Goal: Information Seeking & Learning: Learn about a topic

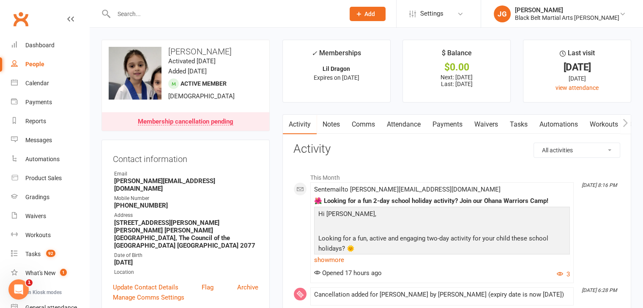
click at [261, 11] on input "text" at bounding box center [224, 14] width 227 height 12
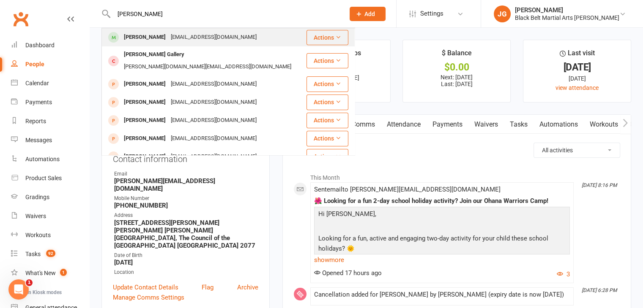
type input "mick gallagher"
click at [216, 41] on div "mickgallagher4australia@gmail.com" at bounding box center [213, 37] width 91 height 12
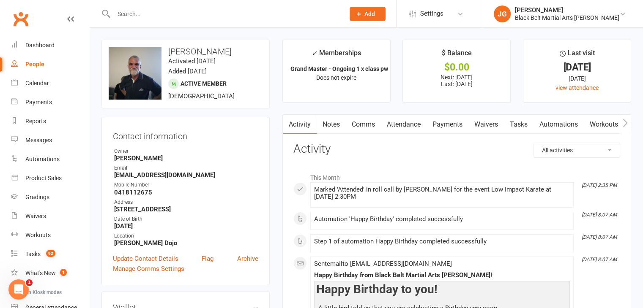
click at [333, 127] on link "Notes" at bounding box center [330, 124] width 29 height 19
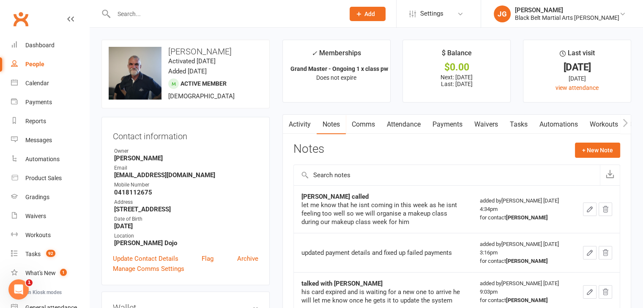
click at [17, 18] on link "Clubworx" at bounding box center [20, 18] width 21 height 21
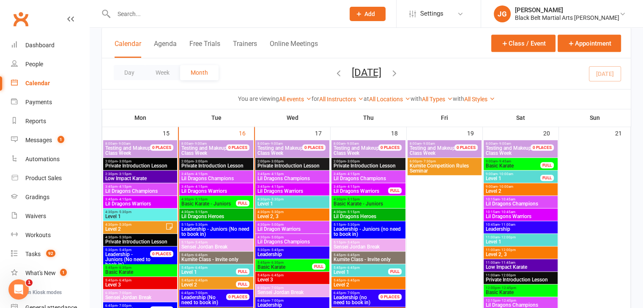
scroll to position [813, 0]
click at [277, 15] on input "text" at bounding box center [224, 14] width 227 height 12
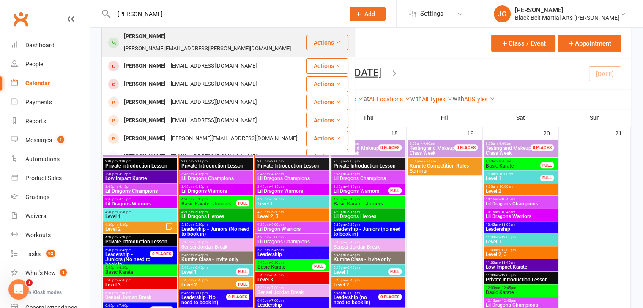
type input "nickan darbooy"
click at [228, 43] on div "Narges.hekmat@yahoo.com" at bounding box center [207, 49] width 172 height 12
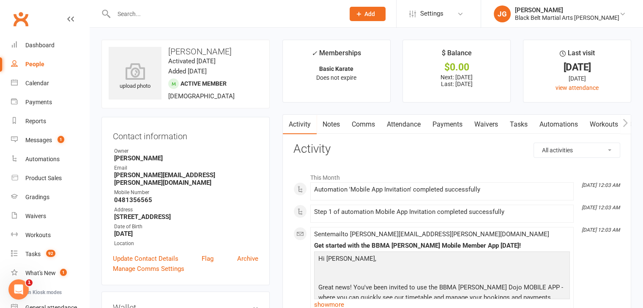
click at [336, 125] on link "Notes" at bounding box center [330, 124] width 29 height 19
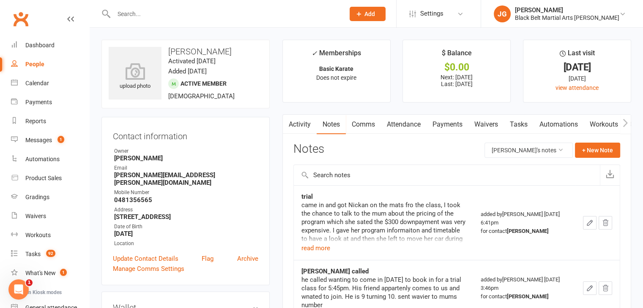
click at [300, 124] on link "Activity" at bounding box center [300, 124] width 34 height 19
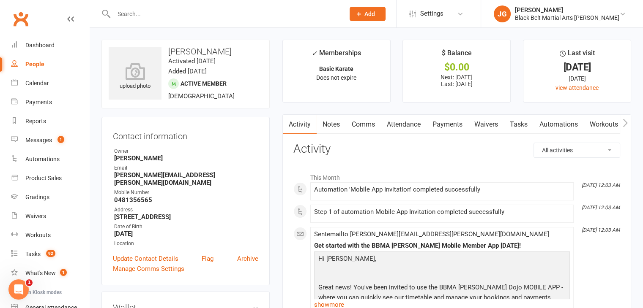
click at [405, 126] on link "Attendance" at bounding box center [404, 124] width 46 height 19
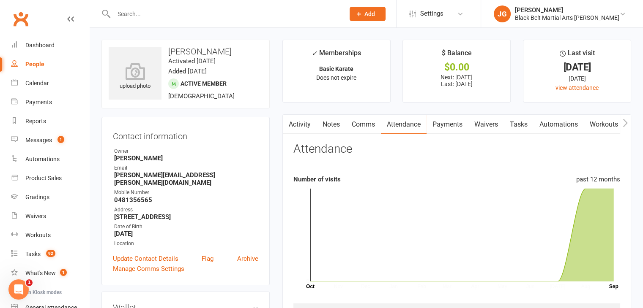
click at [445, 121] on link "Payments" at bounding box center [447, 124] width 42 height 19
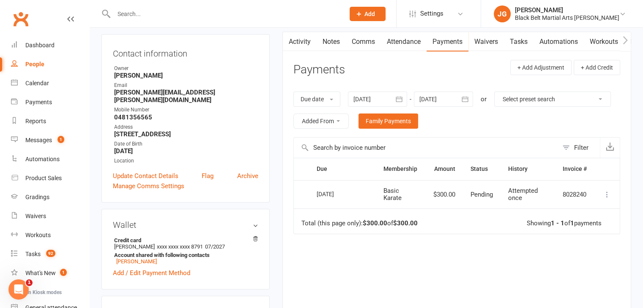
scroll to position [88, 0]
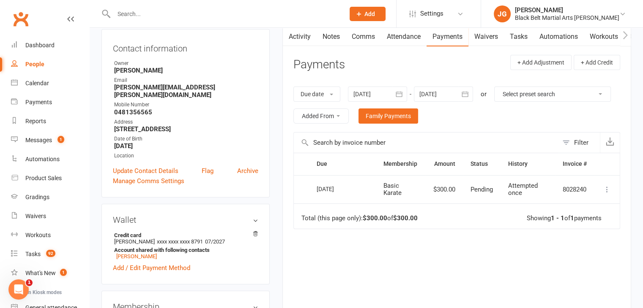
click at [449, 90] on div at bounding box center [443, 94] width 59 height 15
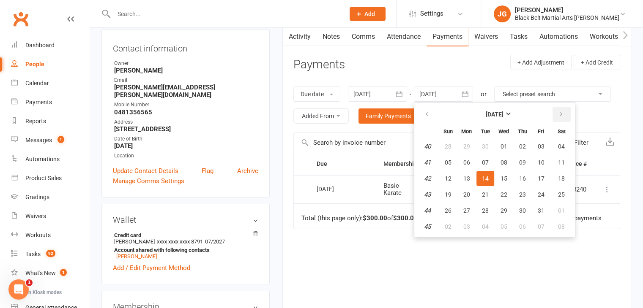
click at [559, 111] on icon "button" at bounding box center [561, 114] width 6 height 7
click at [483, 212] on span "25" at bounding box center [485, 210] width 7 height 7
type input "25 Nov 2025"
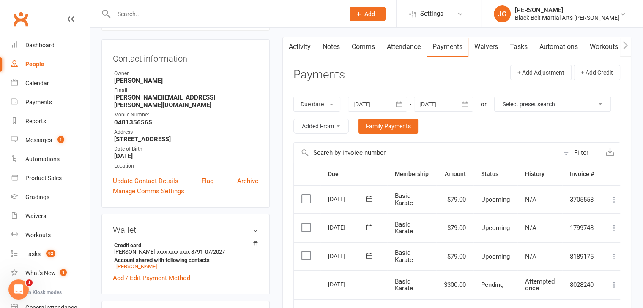
scroll to position [78, 0]
click at [127, 96] on strong "Narges.hekmat@yahoo.com" at bounding box center [186, 101] width 144 height 15
copy strong "Narges.hekmat@yahoo.com"
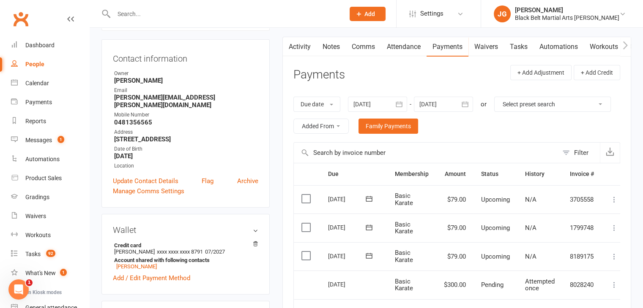
click at [196, 111] on div "Mobile Number" at bounding box center [186, 115] width 144 height 8
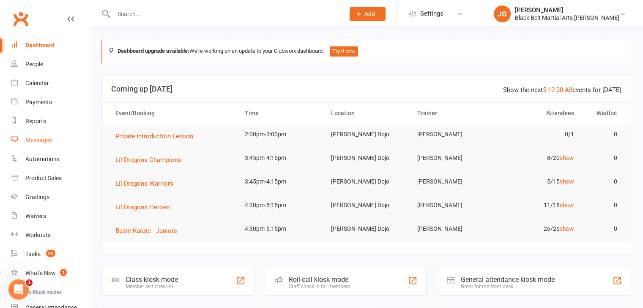
click at [39, 143] on div "Messages" at bounding box center [38, 140] width 27 height 7
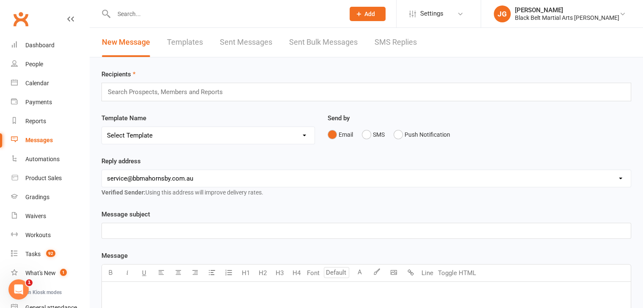
click at [393, 39] on link "SMS Replies" at bounding box center [395, 42] width 42 height 29
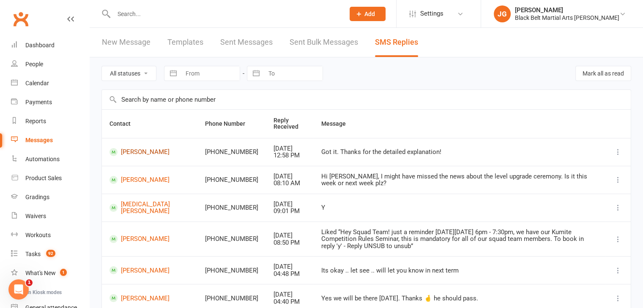
click at [134, 151] on link "Ryan Zhai" at bounding box center [149, 152] width 80 height 8
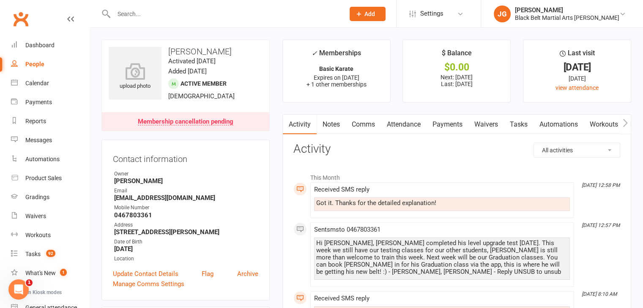
click at [20, 13] on link "Clubworx" at bounding box center [20, 18] width 21 height 21
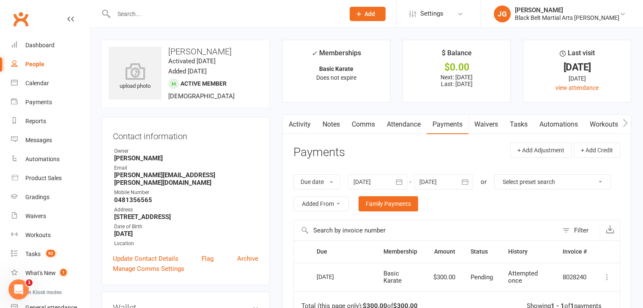
click at [17, 17] on link "Clubworx" at bounding box center [20, 18] width 21 height 21
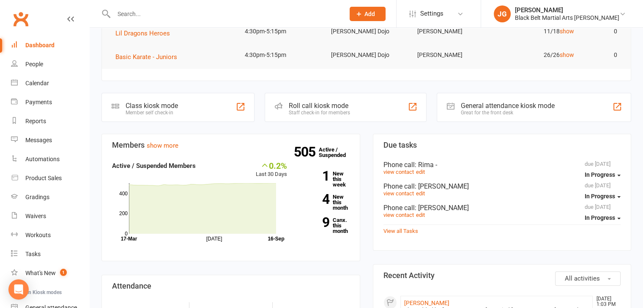
scroll to position [185, 0]
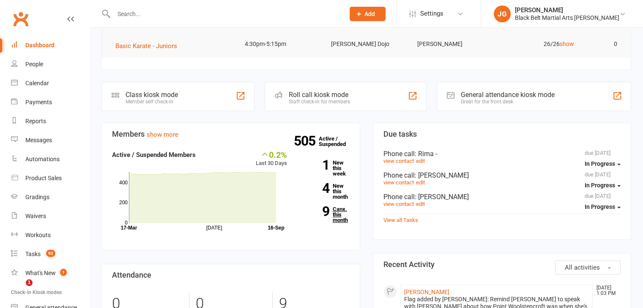
click at [336, 211] on link "9 Canx. this month" at bounding box center [325, 215] width 50 height 16
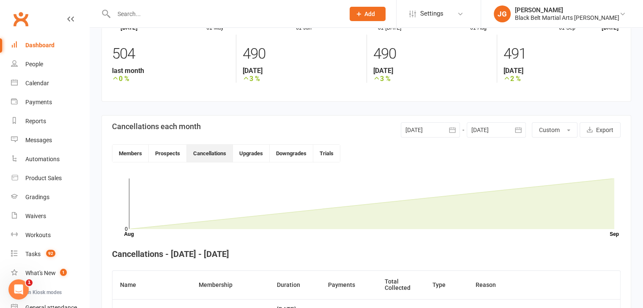
scroll to position [116, 0]
click at [433, 129] on div at bounding box center [430, 129] width 59 height 15
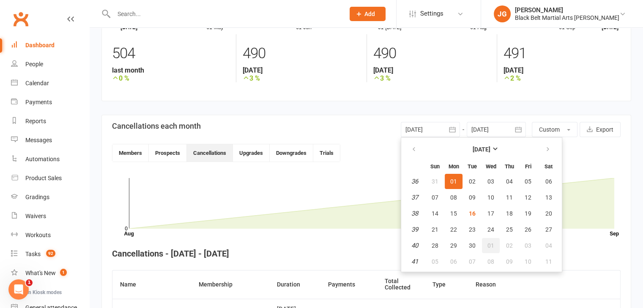
click at [488, 239] on button "01" at bounding box center [491, 245] width 18 height 15
type input "01 Oct 2025"
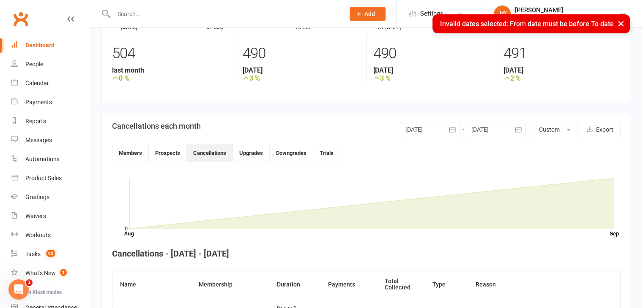
click at [494, 129] on div at bounding box center [496, 129] width 59 height 15
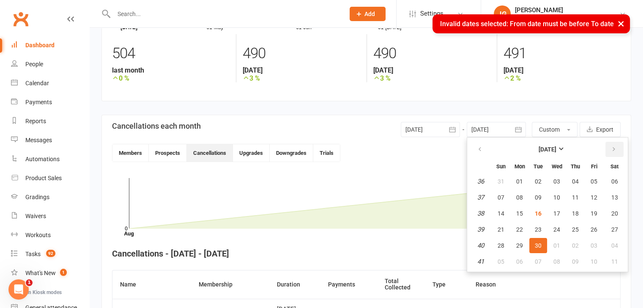
click at [611, 150] on icon "button" at bounding box center [614, 149] width 6 height 7
click at [587, 239] on button "31" at bounding box center [594, 245] width 18 height 15
type input "31 Oct 2025"
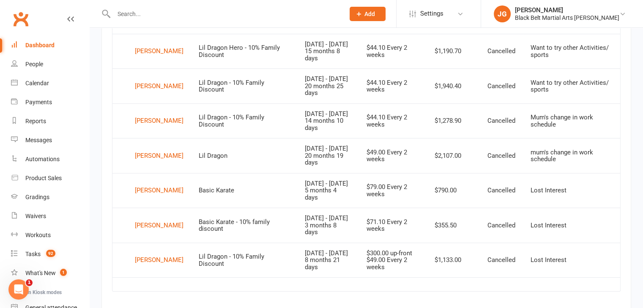
scroll to position [382, 0]
click at [145, 118] on div "[PERSON_NAME]" at bounding box center [159, 121] width 49 height 13
click at [20, 85] on link "Calendar" at bounding box center [50, 83] width 78 height 19
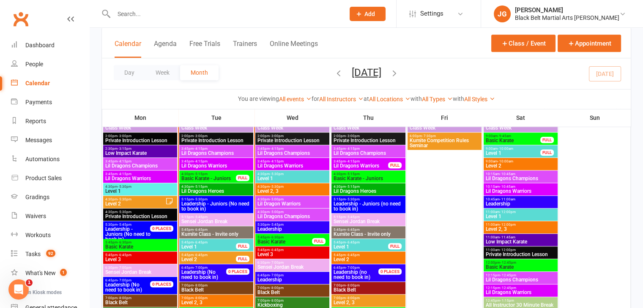
scroll to position [838, 0]
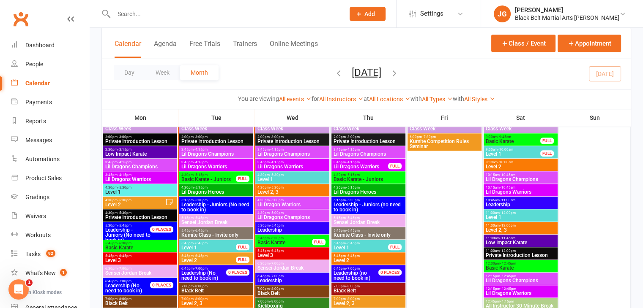
click at [123, 191] on span "Level 1" at bounding box center [140, 192] width 71 height 5
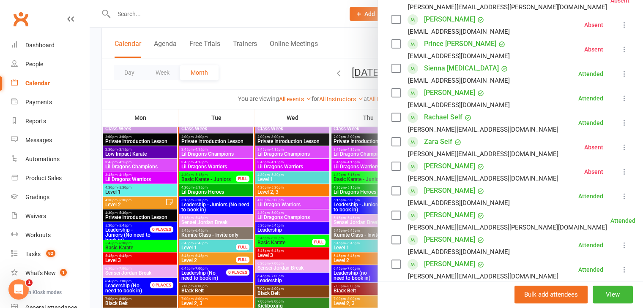
scroll to position [394, 0]
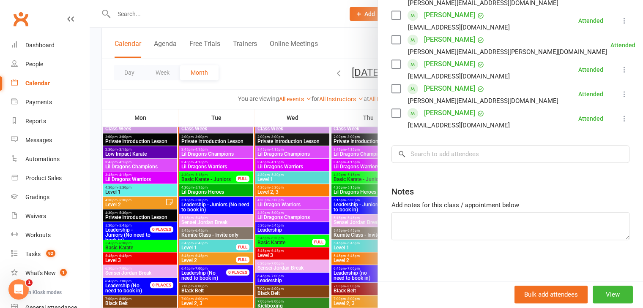
click at [200, 234] on div at bounding box center [366, 154] width 553 height 308
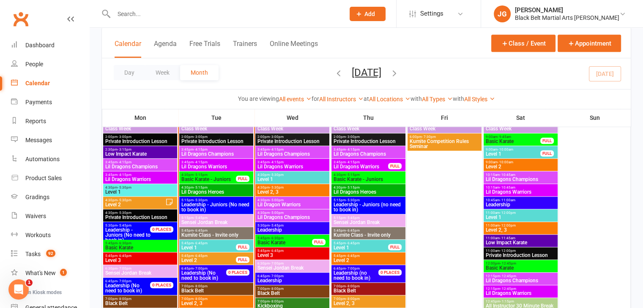
click at [115, 202] on span "Level 2" at bounding box center [135, 204] width 60 height 5
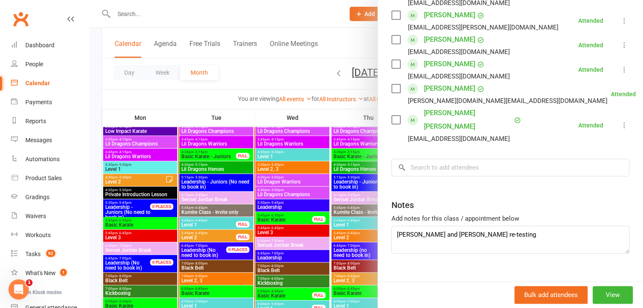
scroll to position [844, 0]
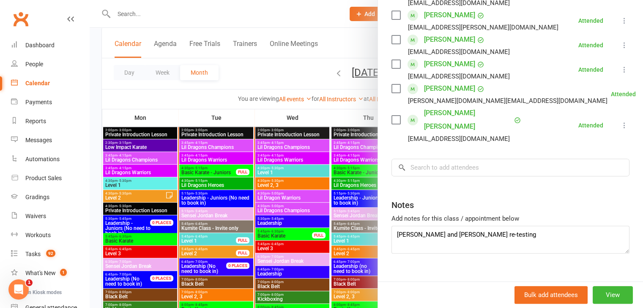
click at [213, 189] on div at bounding box center [366, 154] width 553 height 308
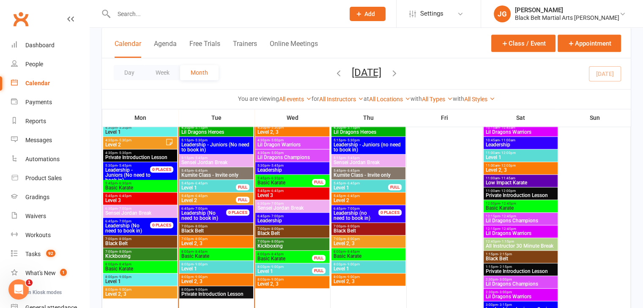
scroll to position [899, 0]
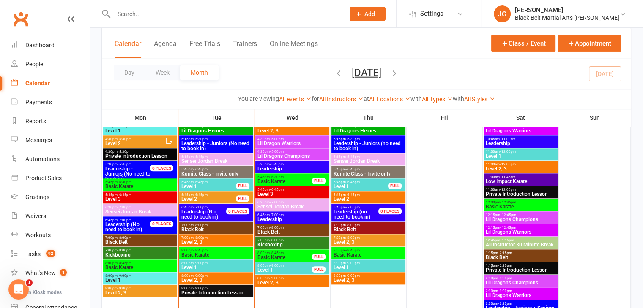
click at [126, 185] on span "Basic Karate" at bounding box center [140, 186] width 71 height 5
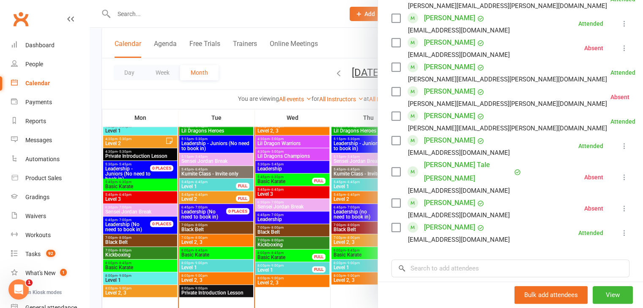
scroll to position [786, 0]
click at [273, 213] on div at bounding box center [366, 154] width 553 height 308
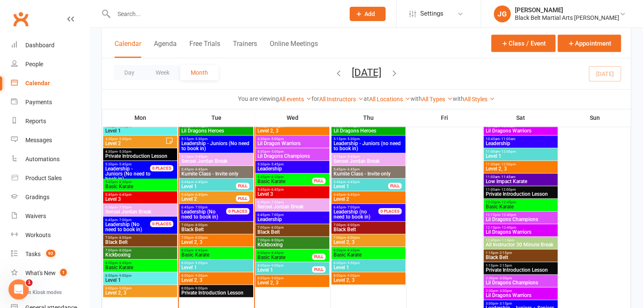
click at [152, 253] on span "Kickboxing" at bounding box center [140, 255] width 71 height 5
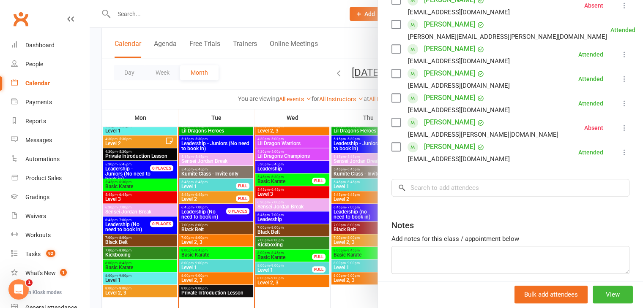
scroll to position [394, 0]
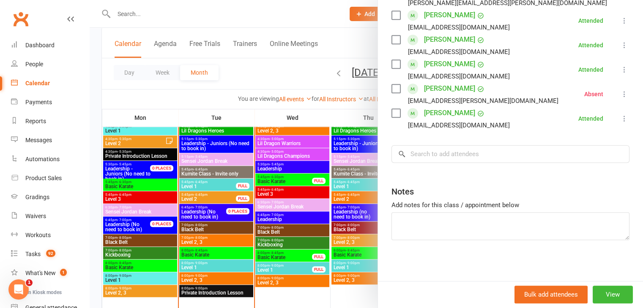
click at [300, 221] on div at bounding box center [366, 154] width 553 height 308
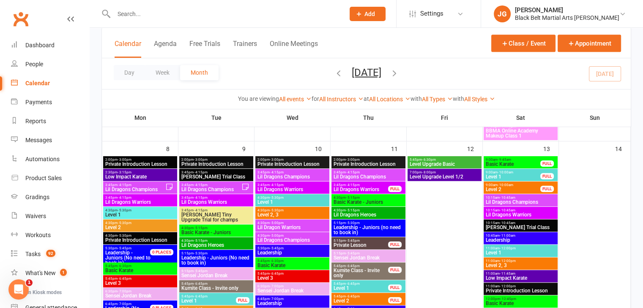
scroll to position [429, 0]
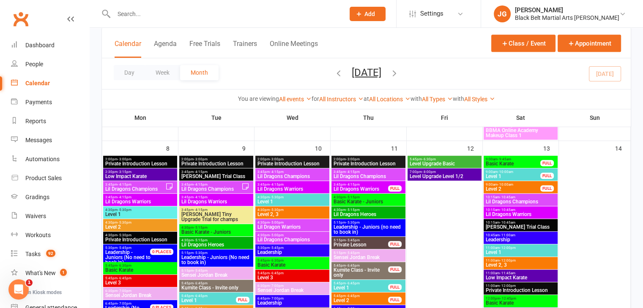
click at [288, 9] on input "text" at bounding box center [224, 14] width 227 height 12
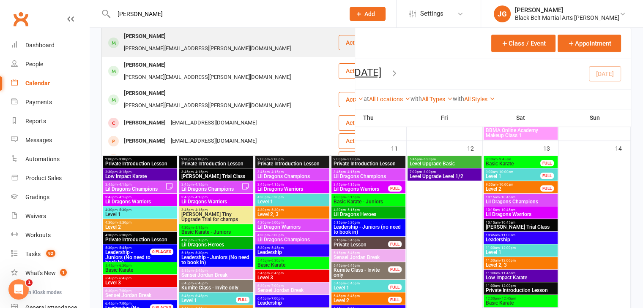
type input "dustin cheng"
click at [244, 32] on div "Dustin Cheng Dustin.cheng@gmail.com" at bounding box center [219, 43] width 235 height 28
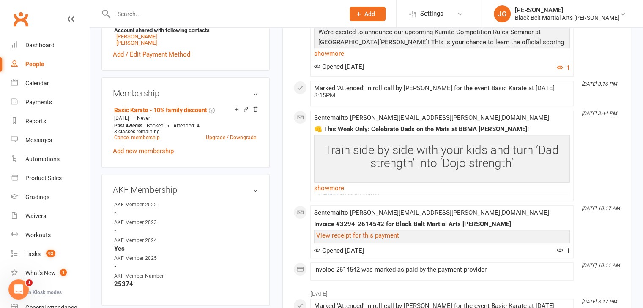
scroll to position [308, 0]
click at [245, 108] on icon at bounding box center [246, 110] width 4 height 4
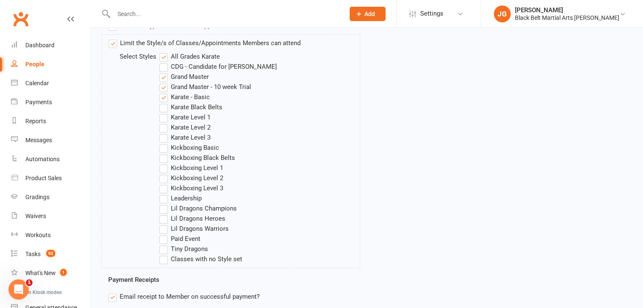
scroll to position [334, 0]
click at [186, 259] on label "Classes with no Style set" at bounding box center [200, 259] width 83 height 10
click at [165, 254] on input "Classes with no Style set" at bounding box center [161, 254] width 5 height 0
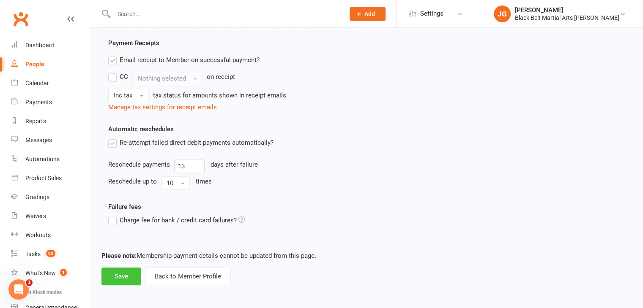
click at [123, 272] on button "Save" at bounding box center [121, 277] width 40 height 18
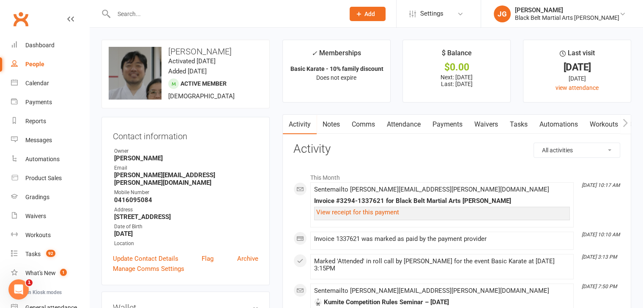
click at [186, 17] on input "text" at bounding box center [224, 14] width 227 height 12
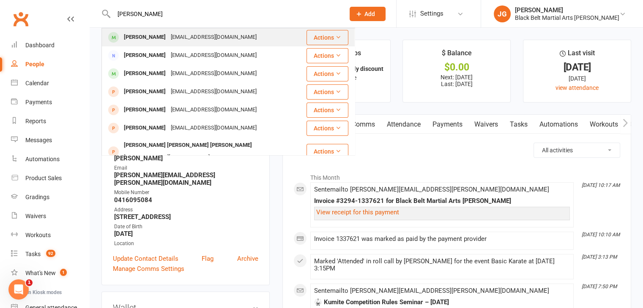
type input "andrijana vujadinovic"
click at [159, 31] on div "Andrijana Vujadinovic" at bounding box center [144, 37] width 47 height 12
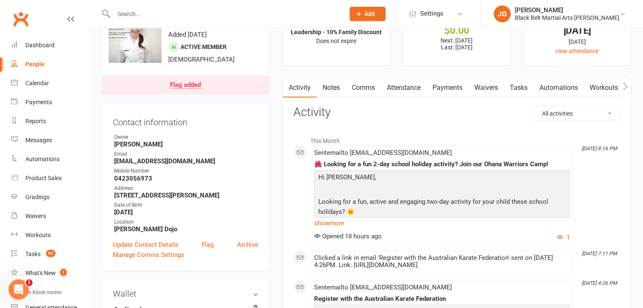
scroll to position [45, 0]
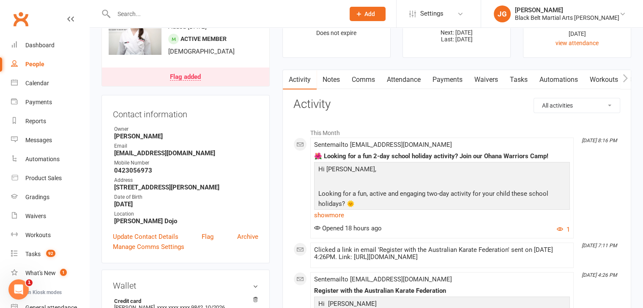
click at [193, 75] on div "Flag added" at bounding box center [185, 77] width 31 height 7
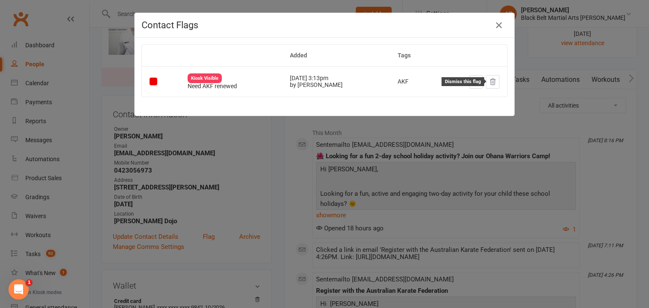
click at [489, 78] on icon at bounding box center [493, 82] width 8 height 8
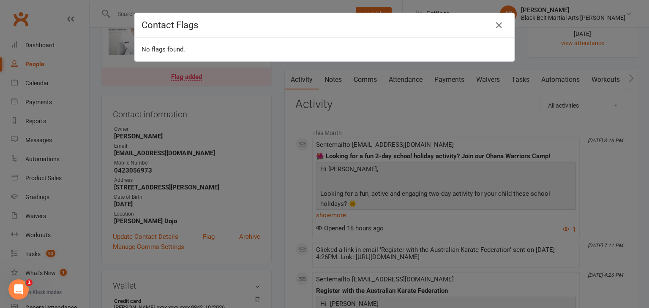
click at [307, 180] on div "Contact Flags No flags found." at bounding box center [324, 154] width 649 height 308
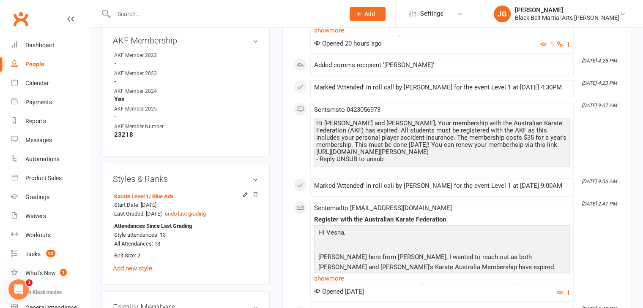
scroll to position [428, 0]
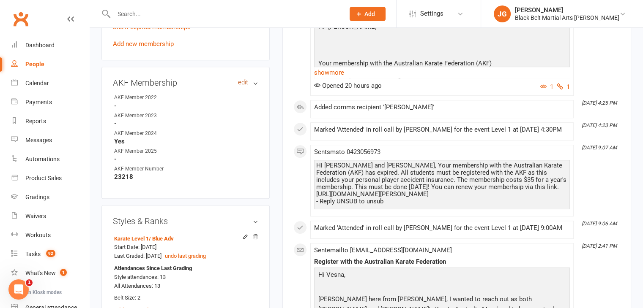
click at [244, 80] on link "edit" at bounding box center [243, 82] width 10 height 7
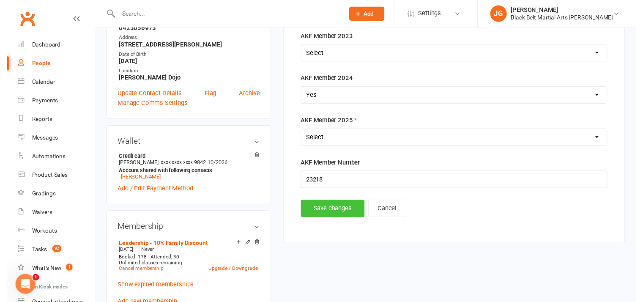
scroll to position [72, 0]
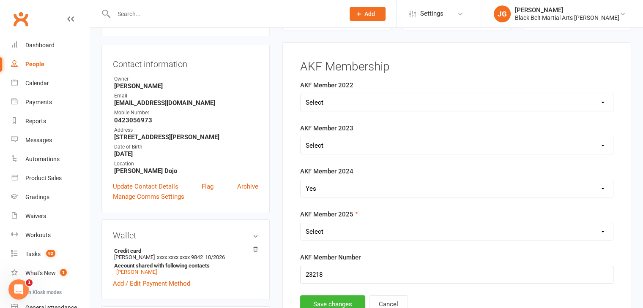
click at [329, 230] on select "Select Yes No" at bounding box center [456, 232] width 312 height 17
select select "Yes"
click at [300, 224] on select "Select Yes No" at bounding box center [456, 232] width 312 height 17
click at [319, 296] on button "Save changes" at bounding box center [332, 305] width 65 height 18
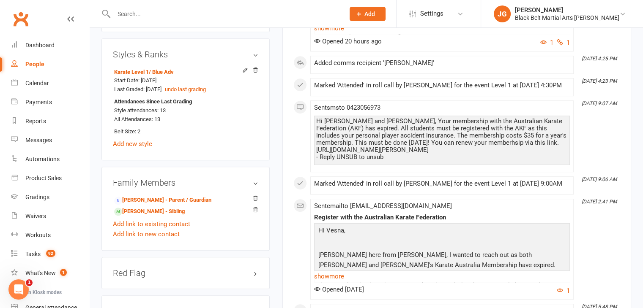
scroll to position [495, 0]
click at [173, 209] on link "Nevena Vujadinovic - Sibling" at bounding box center [149, 211] width 71 height 9
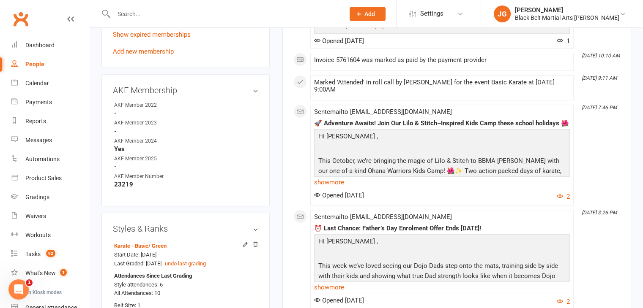
scroll to position [417, 0]
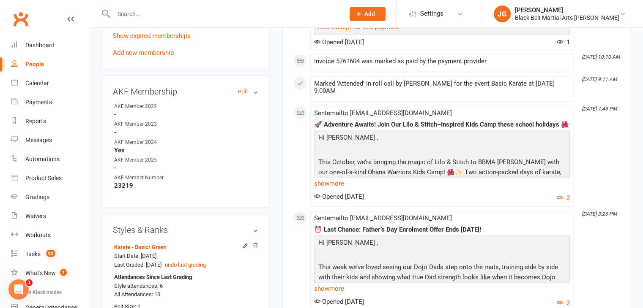
click at [243, 92] on link "edit" at bounding box center [243, 91] width 10 height 7
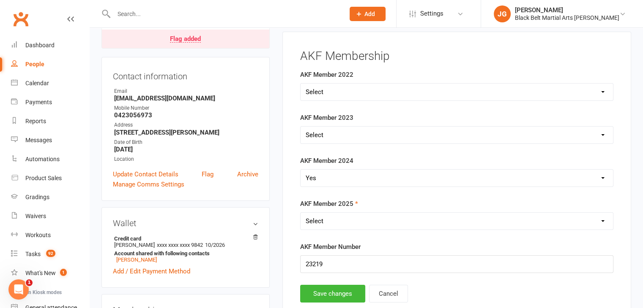
scroll to position [72, 0]
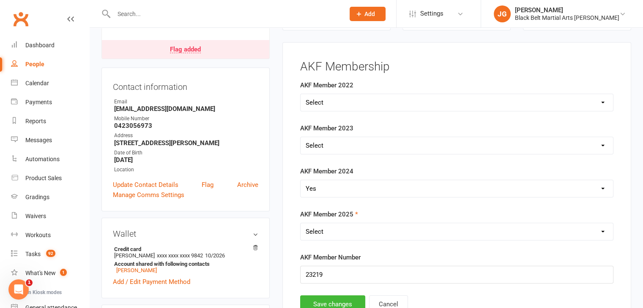
click at [343, 233] on select "Select Yes No" at bounding box center [456, 232] width 312 height 17
select select "Yes"
click at [300, 224] on select "Select Yes No" at bounding box center [456, 232] width 312 height 17
click at [319, 297] on button "Save changes" at bounding box center [332, 305] width 65 height 18
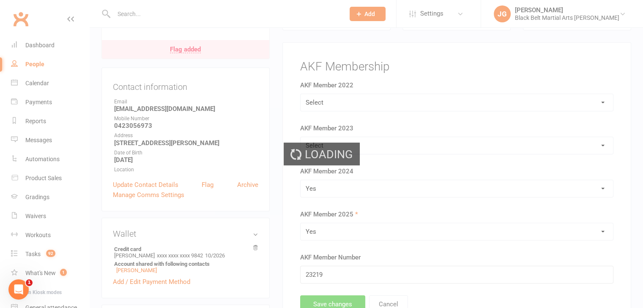
scroll to position [0, 0]
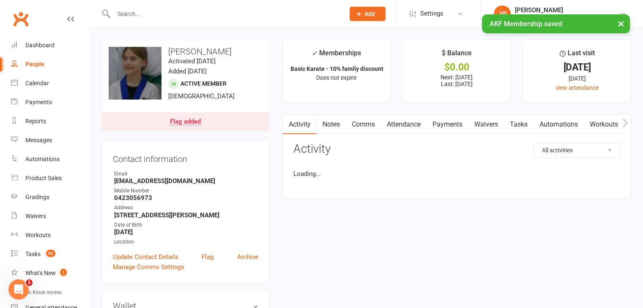
click at [185, 120] on div "Flag added" at bounding box center [185, 122] width 31 height 7
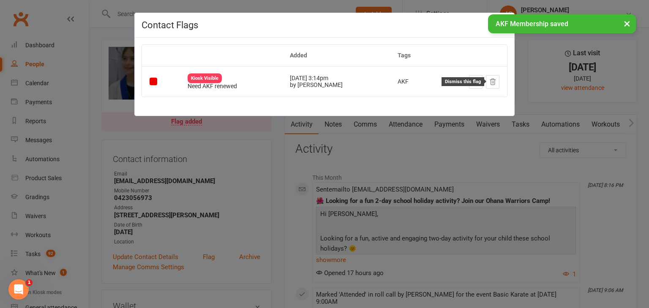
click at [491, 84] on icon at bounding box center [493, 82] width 8 height 8
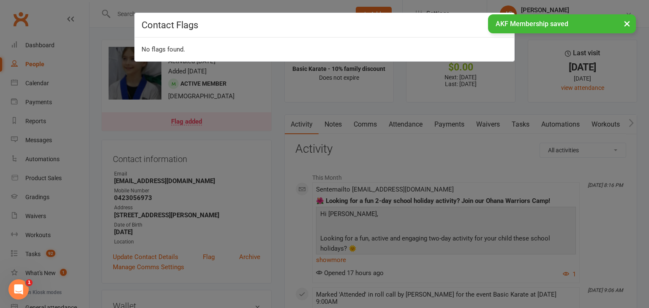
click at [229, 150] on div "Contact Flags No flags found." at bounding box center [324, 154] width 649 height 308
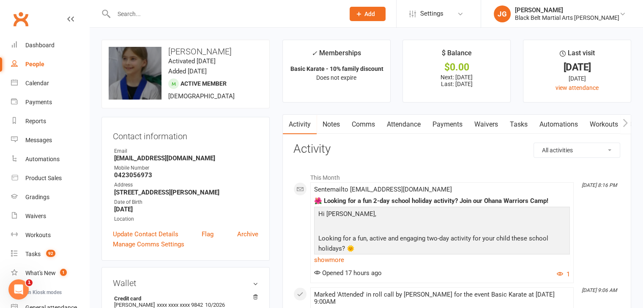
click at [218, 14] on input "text" at bounding box center [224, 14] width 227 height 12
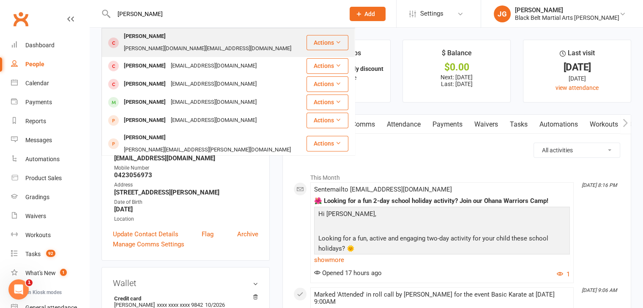
type input "alice bancroft"
click at [194, 43] on div "katherine.gu@gmail.com" at bounding box center [207, 49] width 172 height 12
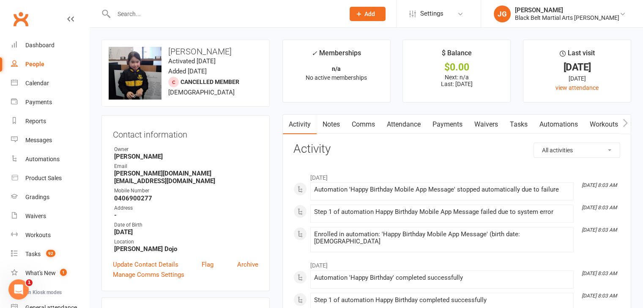
click at [396, 124] on link "Attendance" at bounding box center [404, 124] width 46 height 19
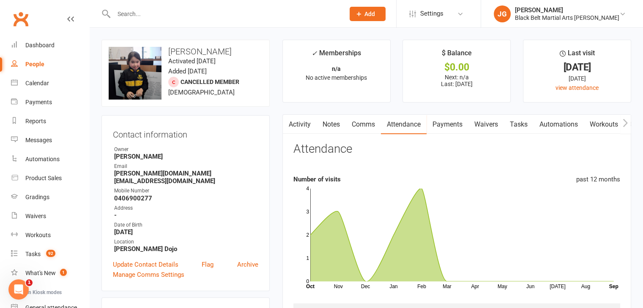
click at [443, 125] on link "Payments" at bounding box center [447, 124] width 42 height 19
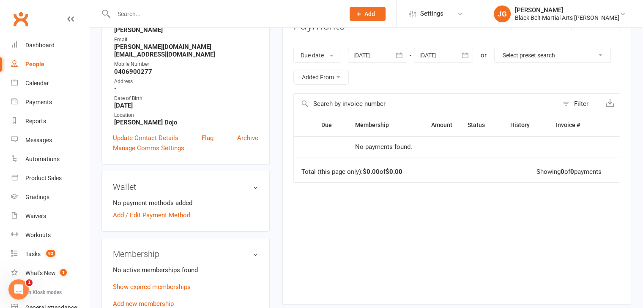
scroll to position [220, 0]
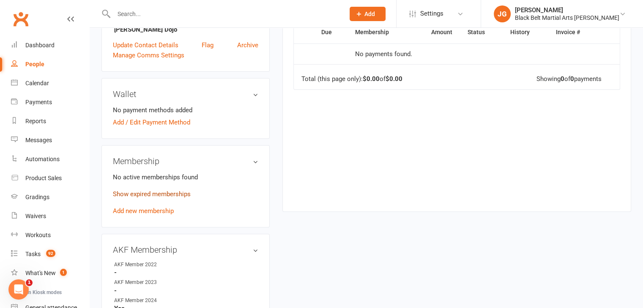
click at [126, 191] on link "Show expired memberships" at bounding box center [152, 195] width 78 height 8
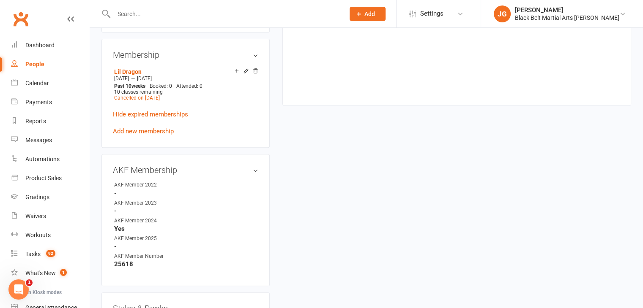
scroll to position [326, 0]
click at [39, 82] on div "Calendar" at bounding box center [37, 83] width 24 height 7
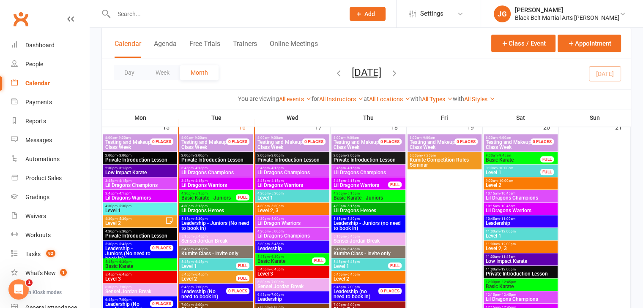
scroll to position [850, 0]
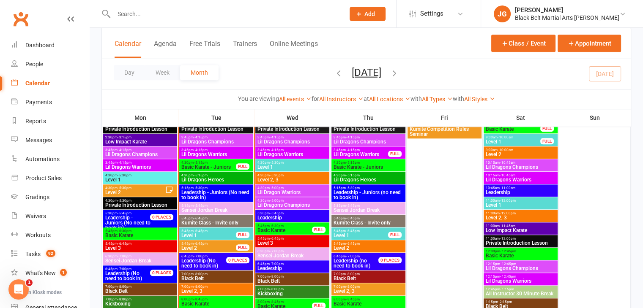
click at [236, 142] on span "Lil Dragons Champions" at bounding box center [216, 141] width 71 height 5
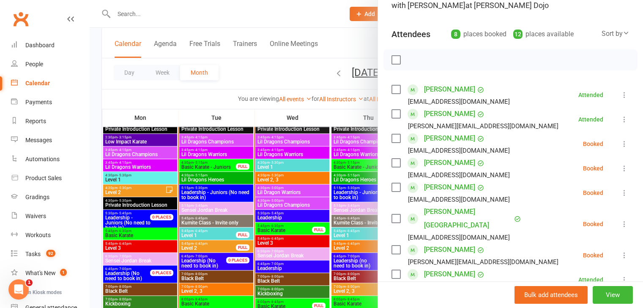
scroll to position [74, 0]
click at [215, 188] on div at bounding box center [366, 154] width 553 height 308
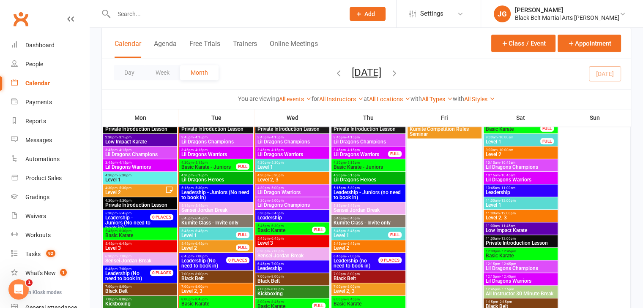
click at [211, 152] on span "Lil Dragons Warriors" at bounding box center [216, 154] width 71 height 5
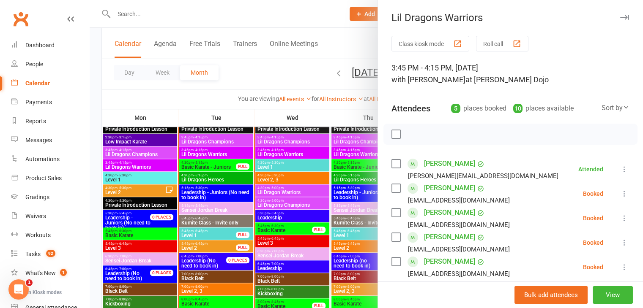
scroll to position [78, 0]
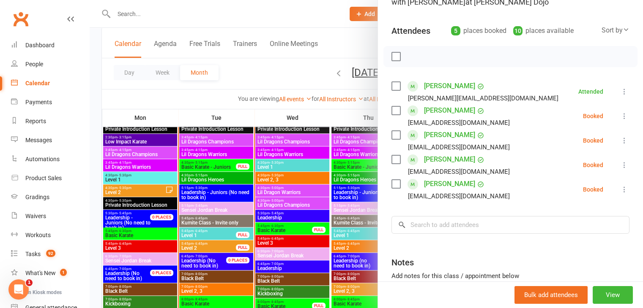
click at [235, 186] on div at bounding box center [366, 154] width 553 height 308
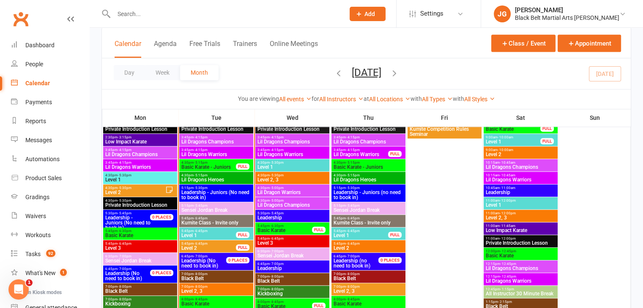
click at [210, 169] on span "Basic Karate - Juniors" at bounding box center [208, 167] width 55 height 5
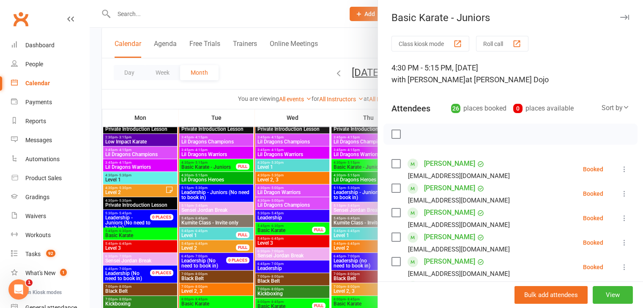
click at [267, 185] on div at bounding box center [366, 154] width 553 height 308
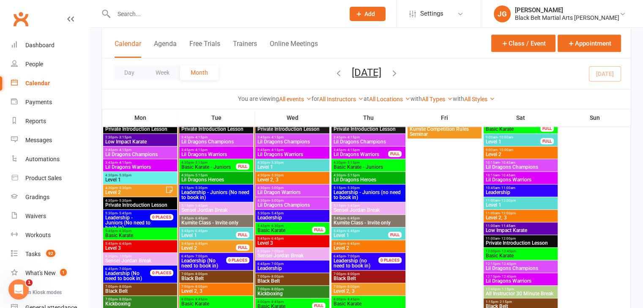
click at [205, 181] on span "Lil Dragons Heroes" at bounding box center [216, 179] width 71 height 5
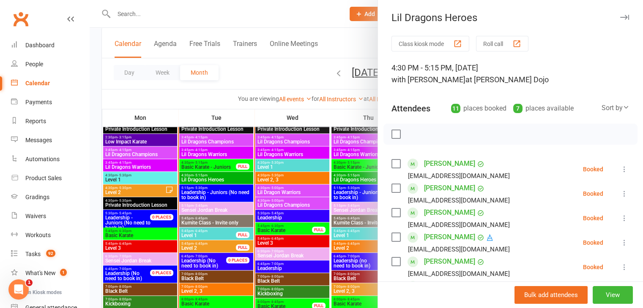
click at [235, 173] on div at bounding box center [366, 154] width 553 height 308
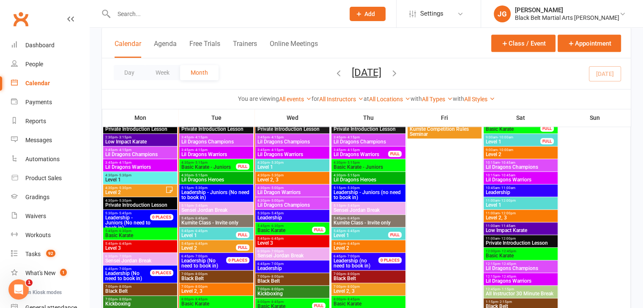
click at [221, 166] on span "Basic Karate - Juniors" at bounding box center [208, 167] width 55 height 5
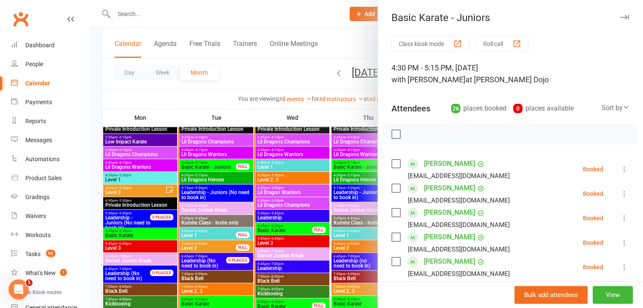
click at [221, 166] on div at bounding box center [366, 154] width 553 height 308
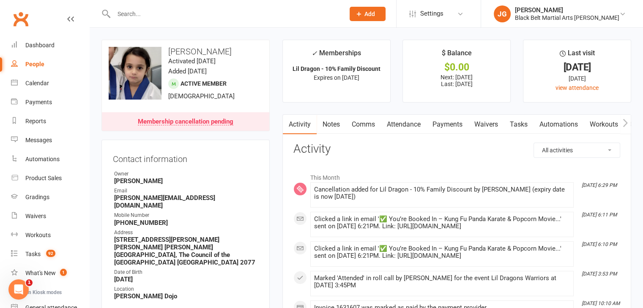
click at [189, 14] on input "text" at bounding box center [224, 14] width 227 height 12
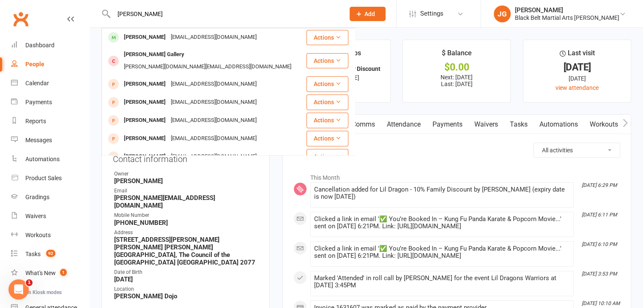
type input "[PERSON_NAME]"
click at [168, 32] on div "[EMAIL_ADDRESS][DOMAIN_NAME]" at bounding box center [213, 37] width 91 height 12
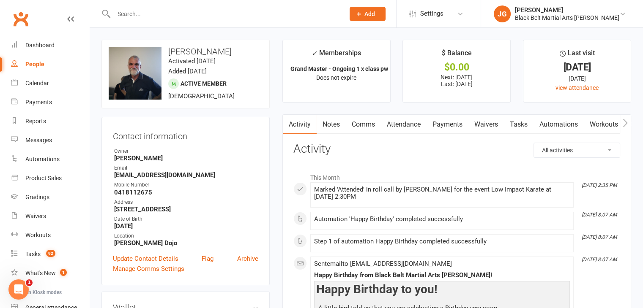
click at [443, 128] on link "Payments" at bounding box center [447, 124] width 42 height 19
